Goal: Register for event/course

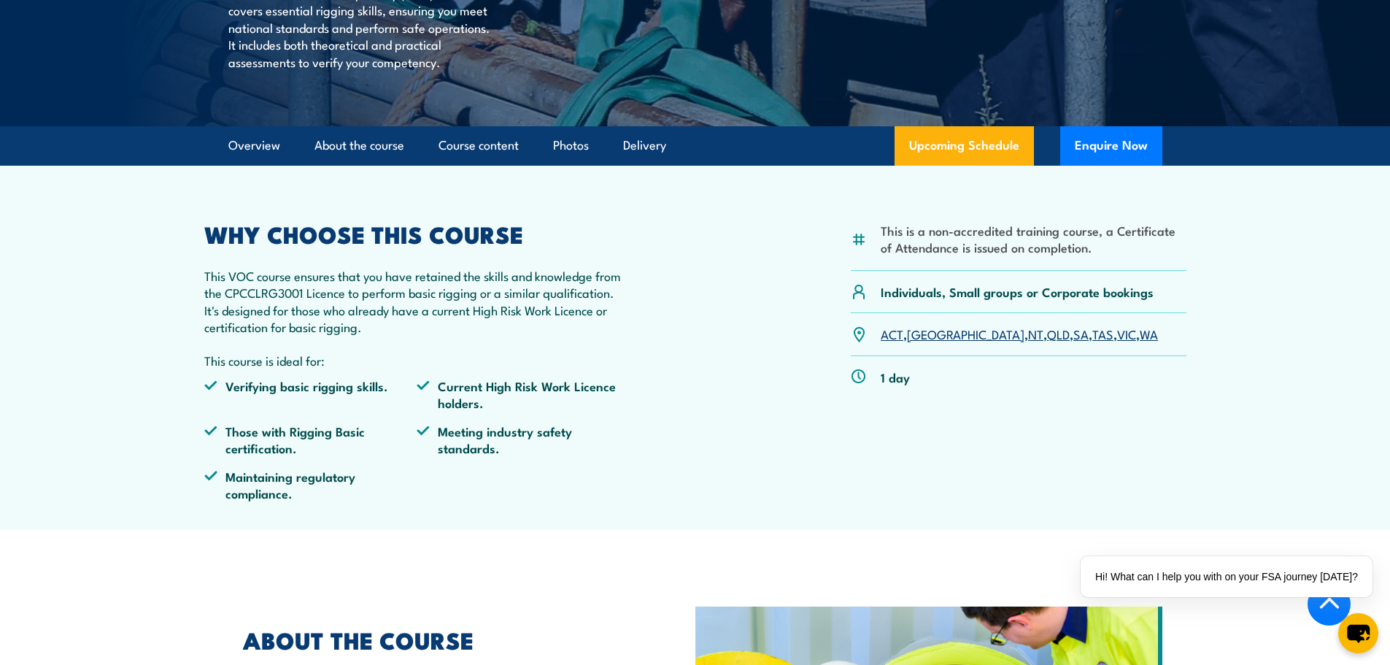
scroll to position [73, 0]
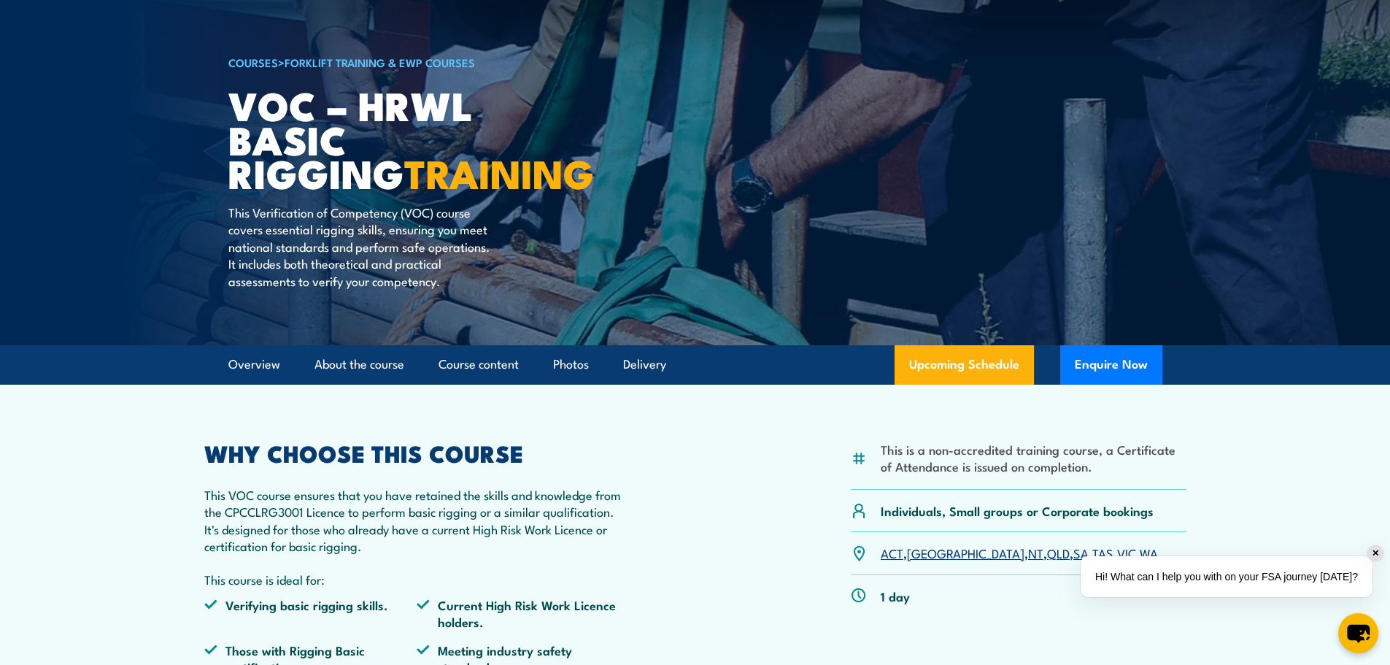
click at [1081, 553] on div "Hi! What can I help you with on your FSA journey [DATE]?" at bounding box center [1225, 576] width 303 height 53
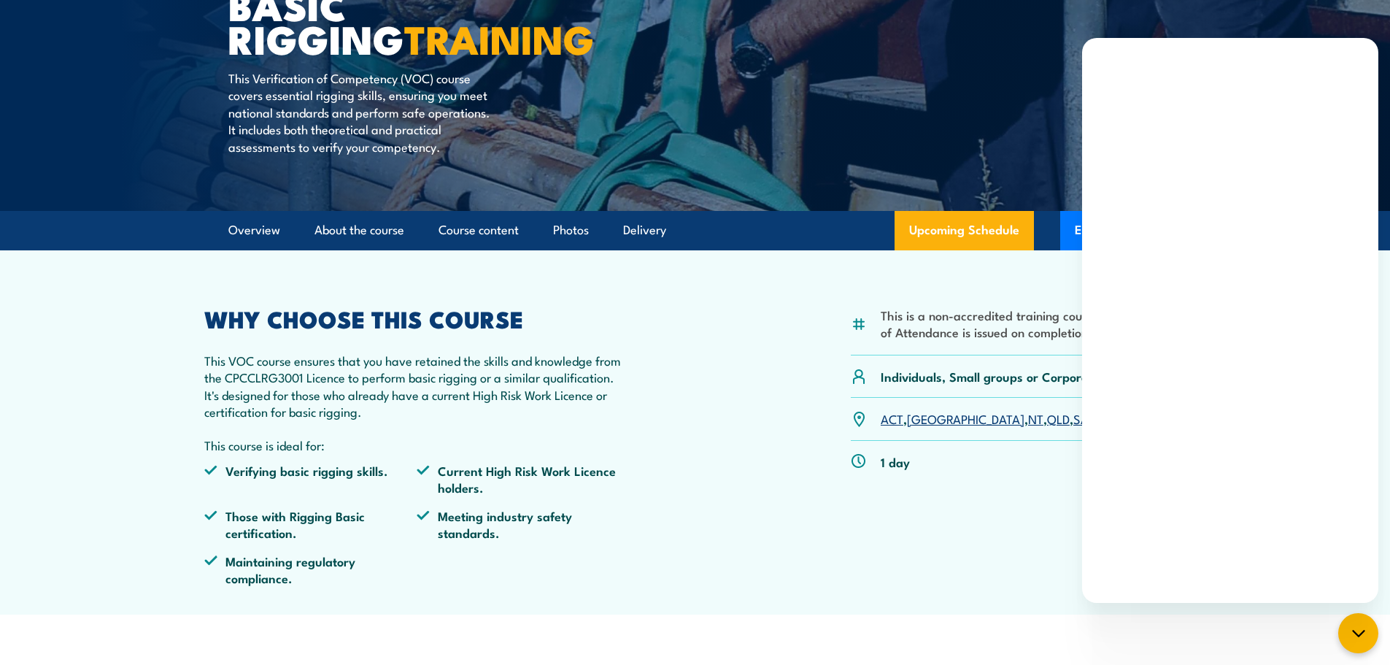
scroll to position [365, 0]
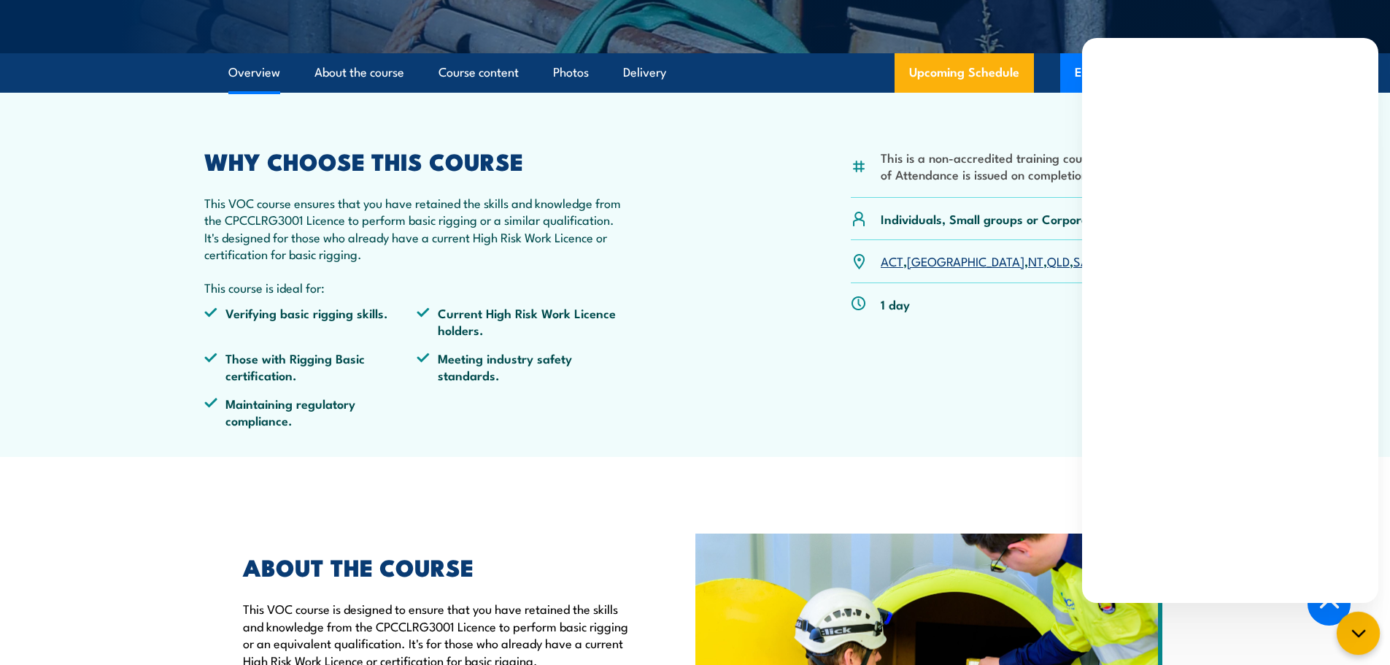
click at [1349, 636] on icon "chat-button" at bounding box center [1358, 633] width 19 height 19
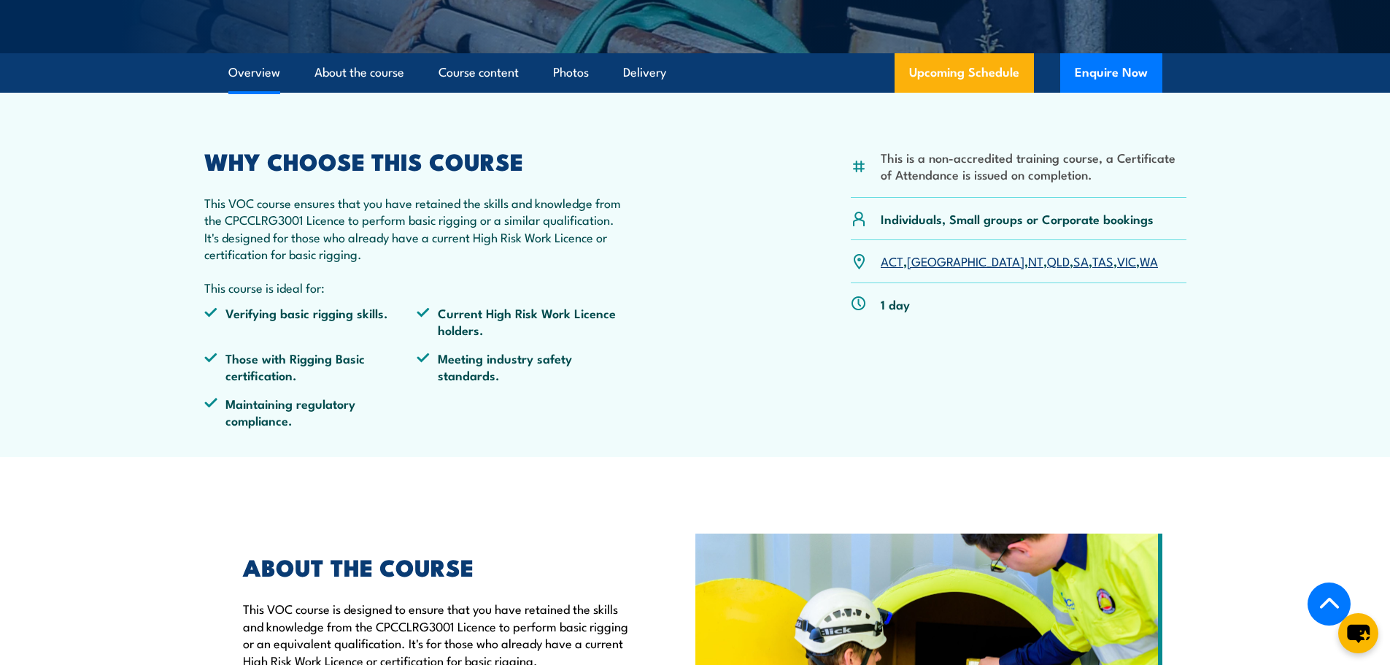
click at [1139, 261] on link "WA" at bounding box center [1148, 261] width 18 height 18
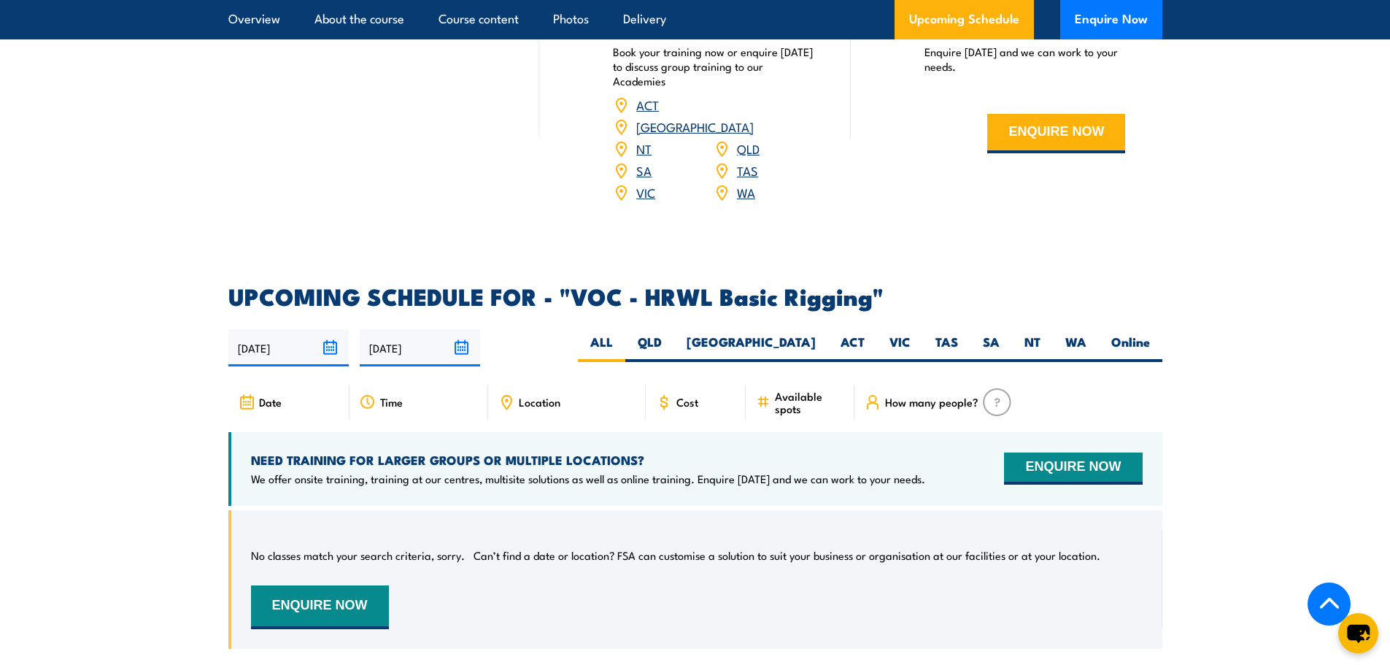
scroll to position [2042, 0]
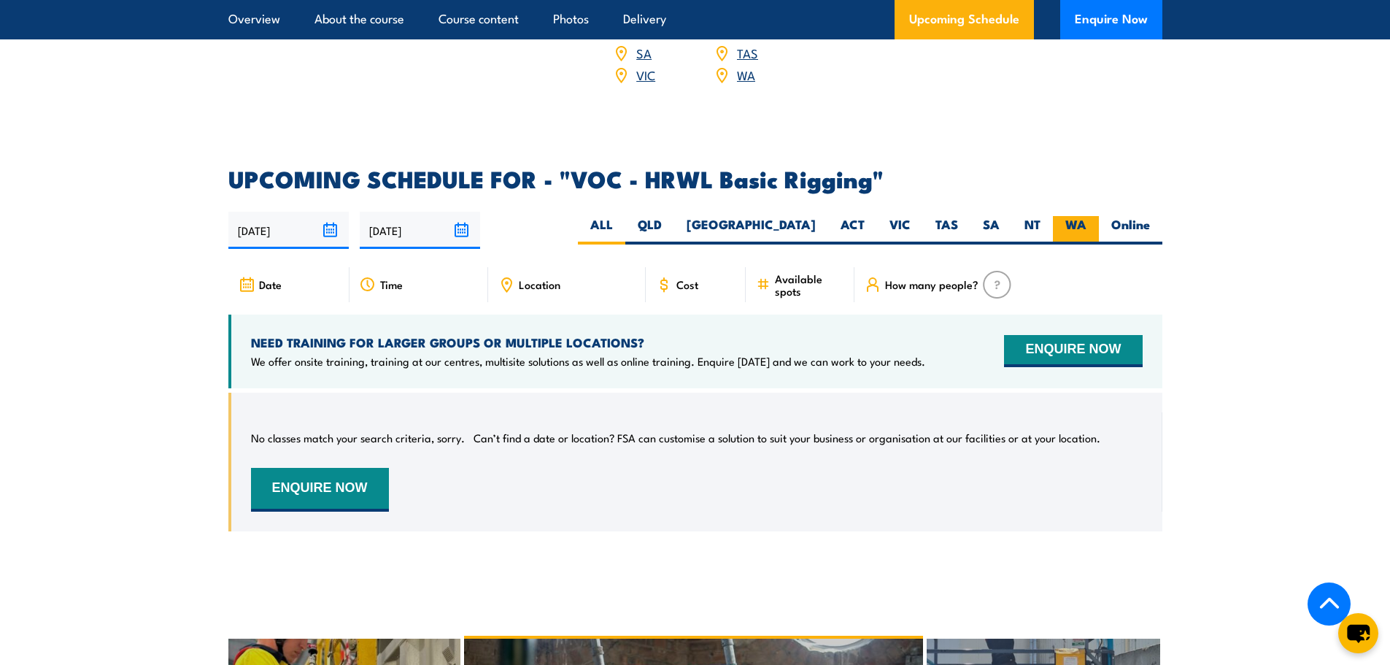
click at [1083, 216] on label "WA" at bounding box center [1076, 230] width 46 height 28
click at [1086, 216] on input "WA" at bounding box center [1090, 220] width 9 height 9
radio input "true"
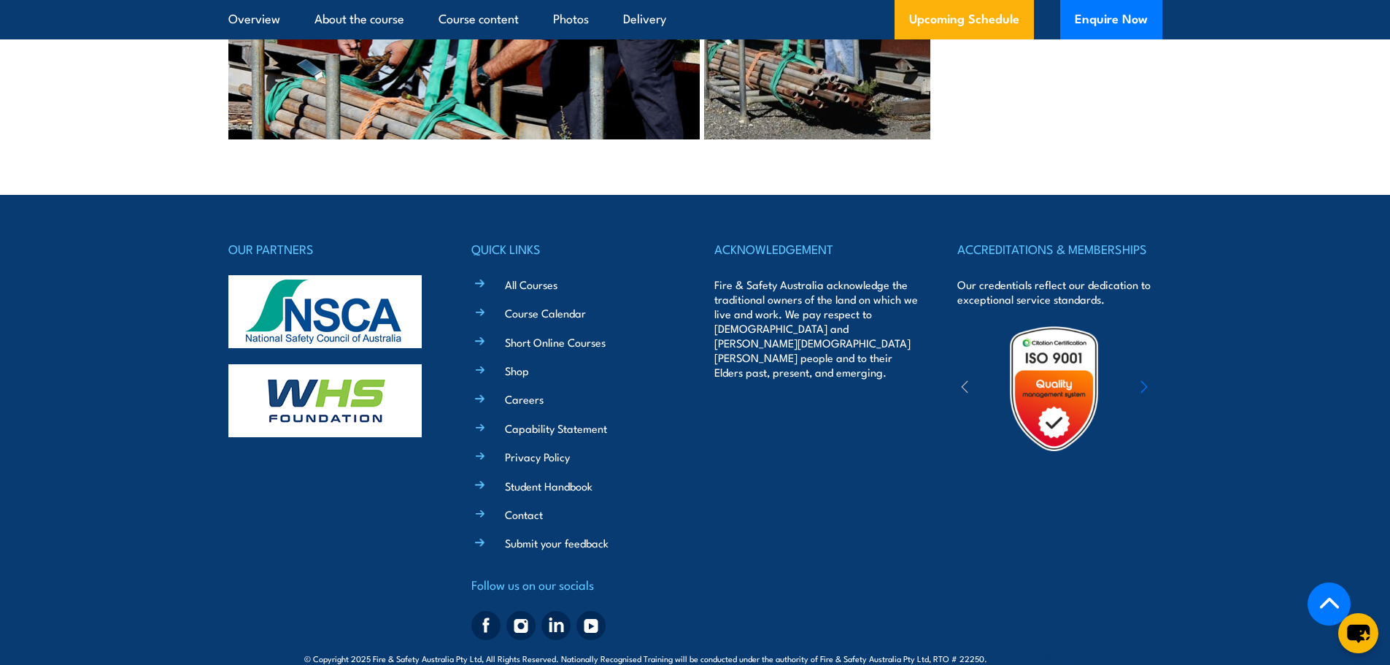
scroll to position [3504, 0]
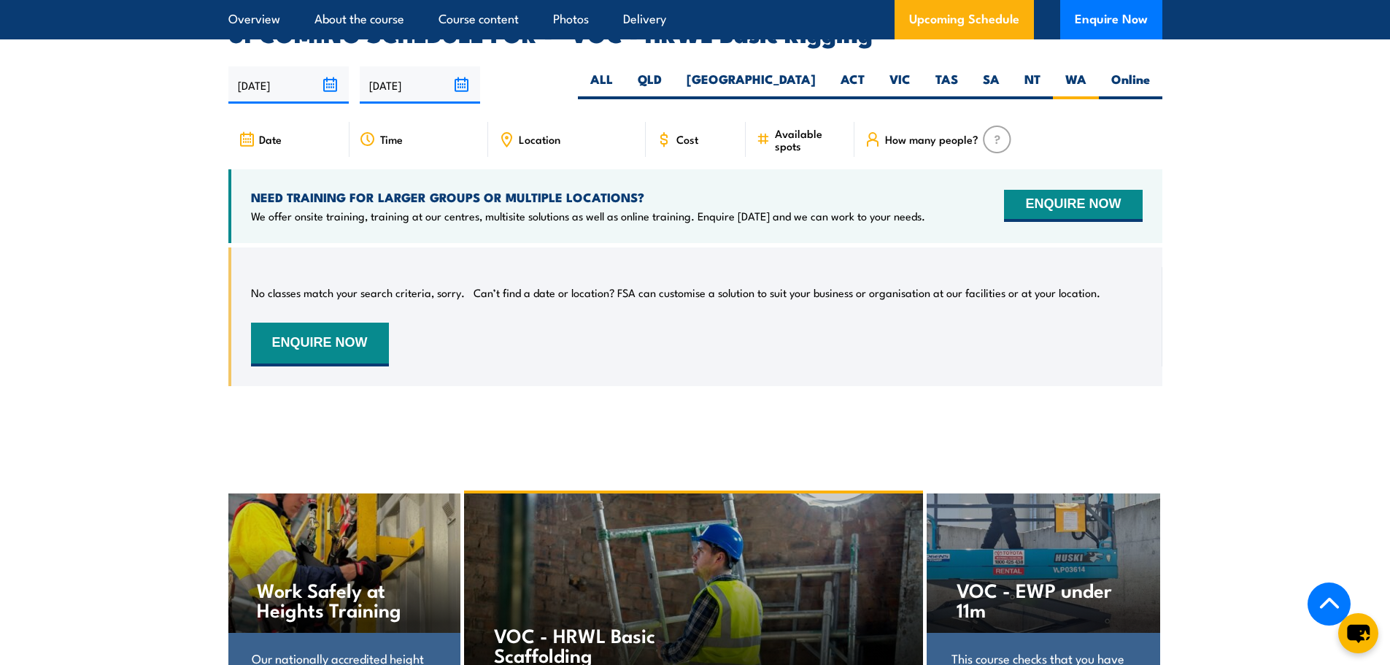
scroll to position [2188, 0]
